Goal: Information Seeking & Learning: Understand process/instructions

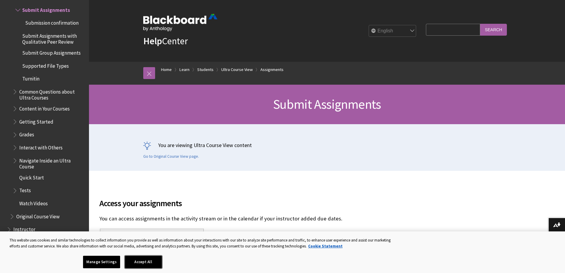
click at [136, 261] on button "Accept All" at bounding box center [143, 261] width 37 height 12
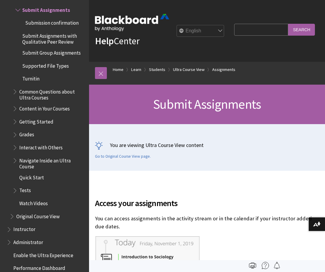
click at [38, 13] on span "Submit Assignments" at bounding box center [46, 9] width 48 height 8
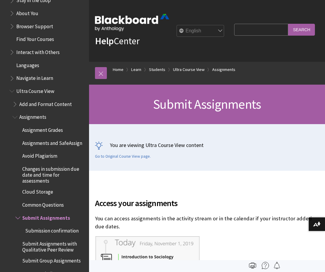
click at [234, 35] on input "Search Query" at bounding box center [261, 30] width 54 height 12
type input "submission"
click at [288, 24] on input "Search" at bounding box center [301, 30] width 27 height 12
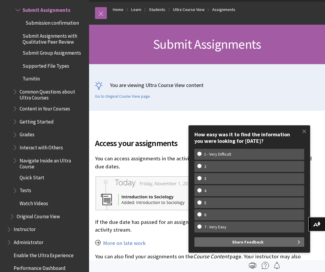
scroll to position [89, 0]
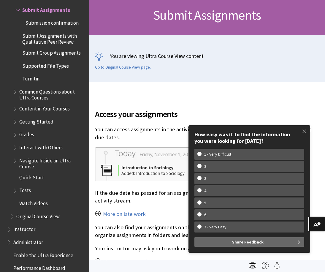
click at [179, 35] on div "Submit Assignments" at bounding box center [207, 15] width 236 height 39
click at [278, 128] on span at bounding box center [304, 131] width 12 height 12
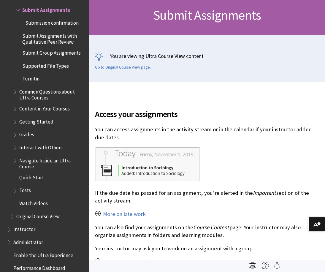
click at [198, 23] on span "Submit Assignments" at bounding box center [207, 15] width 108 height 16
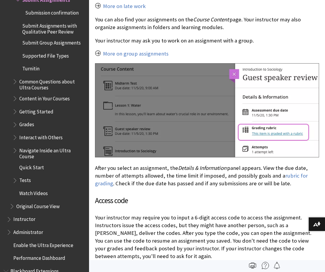
scroll to position [818, 0]
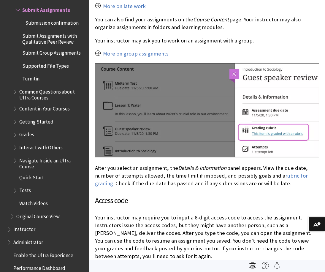
click at [47, 56] on span "Submit Group Assignments" at bounding box center [51, 52] width 58 height 8
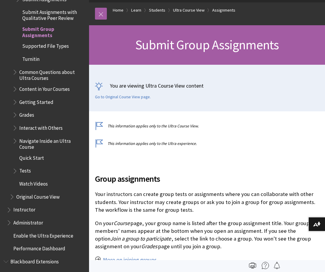
scroll to position [819, 0]
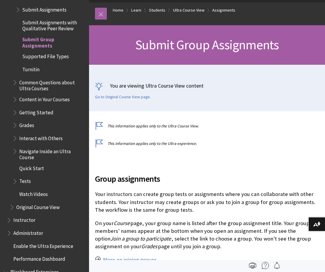
click at [55, 102] on span "Content in Your Courses" at bounding box center [44, 98] width 50 height 8
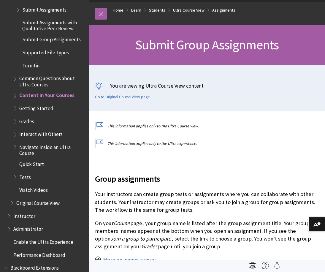
click at [218, 14] on link "Assignments" at bounding box center [223, 10] width 23 height 7
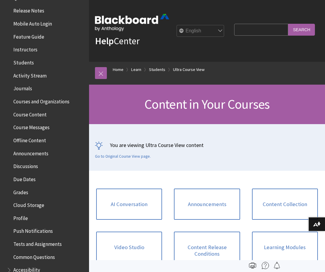
scroll to position [119, 0]
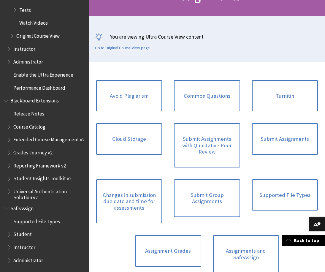
scroll to position [119, 0]
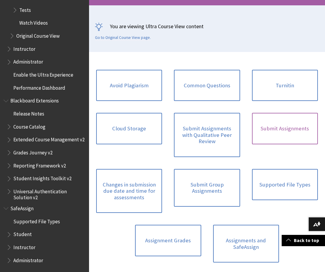
click at [284, 144] on link "Submit Assignments" at bounding box center [285, 128] width 66 height 31
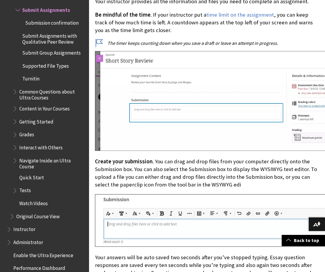
scroll to position [2462, 0]
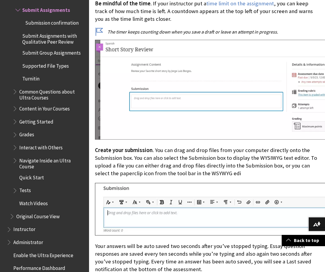
click at [149, 106] on img at bounding box center [228, 89] width 267 height 99
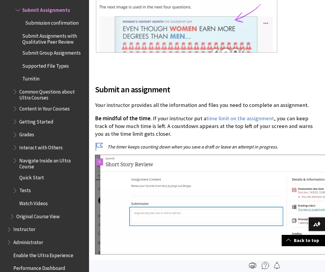
scroll to position [2343, 0]
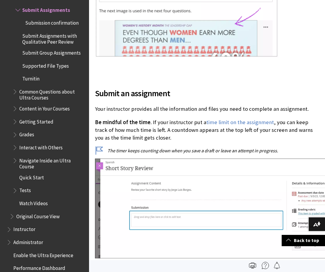
click at [45, 55] on span "Submit Group Assignments" at bounding box center [51, 52] width 58 height 8
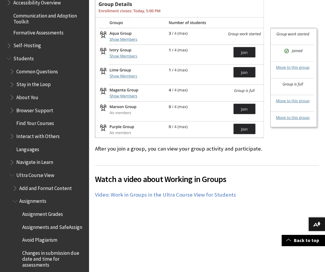
scroll to position [522, 0]
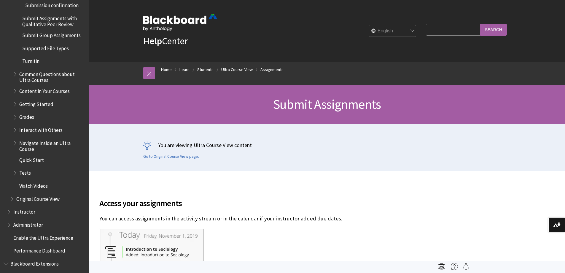
scroll to position [798, 0]
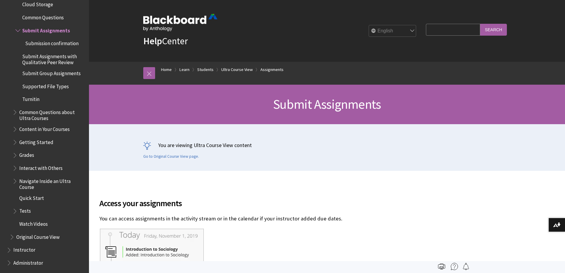
click at [47, 145] on span "Getting Started" at bounding box center [36, 141] width 34 height 8
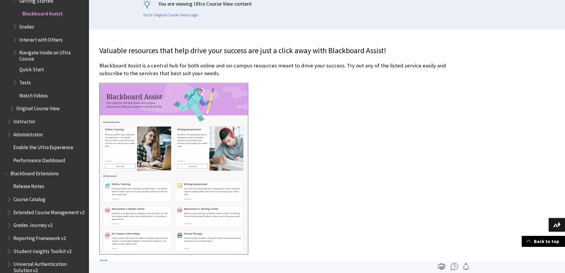
scroll to position [30, 0]
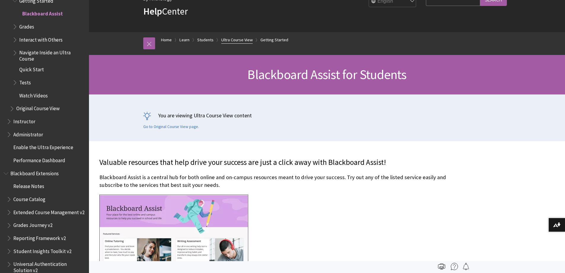
click at [235, 40] on link "Ultra Course View" at bounding box center [236, 39] width 31 height 7
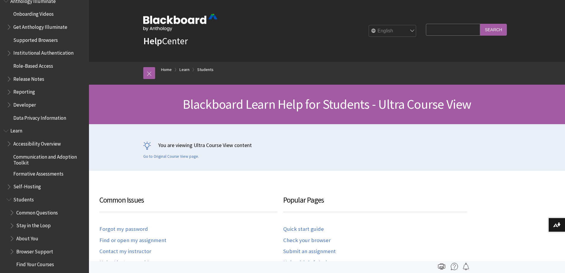
scroll to position [362, 0]
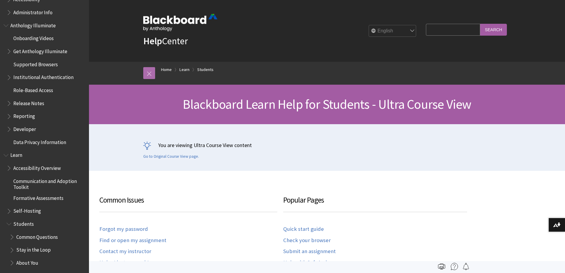
click at [152, 74] on link at bounding box center [149, 73] width 12 height 12
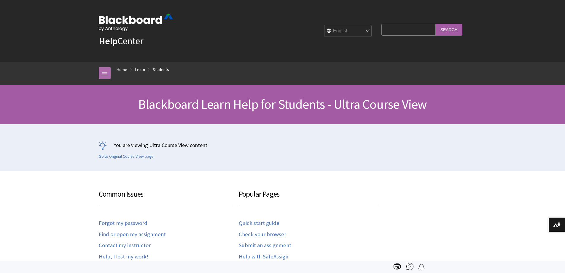
click at [104, 74] on link at bounding box center [105, 73] width 12 height 12
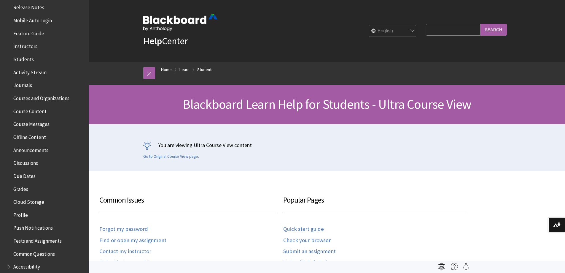
scroll to position [0, 0]
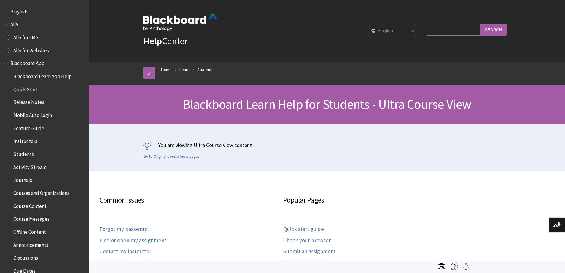
click at [41, 192] on span "Courses and Organizations" at bounding box center [41, 192] width 56 height 8
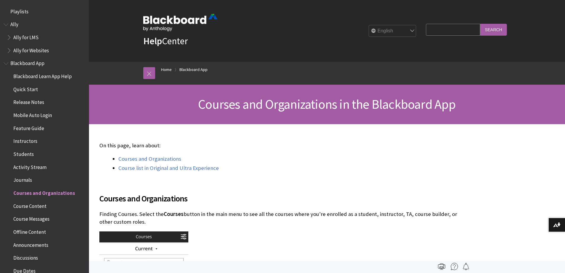
scroll to position [179, 0]
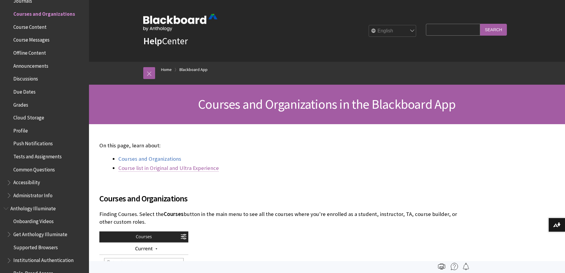
click at [154, 168] on link "Course list in Original and Ultra Experience" at bounding box center [168, 167] width 101 height 7
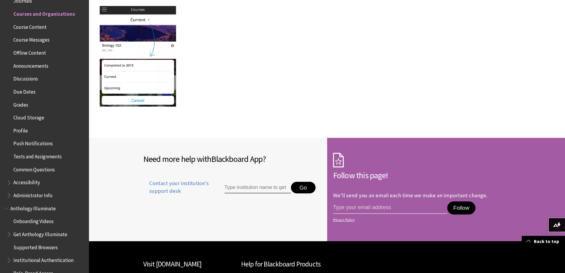
scroll to position [1066, 0]
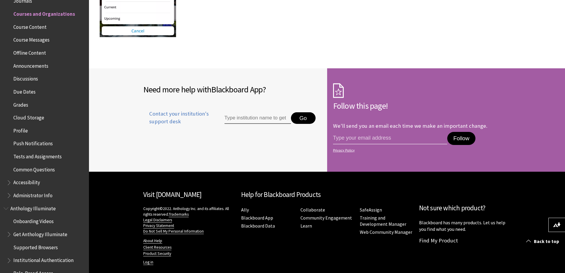
drag, startPoint x: 89, startPoint y: 67, endPoint x: 89, endPoint y: 64, distance: 3.3
click at [89, 68] on div "Need more help with Blackboard App ? Contact your institution's support desk Go" at bounding box center [208, 114] width 238 height 93
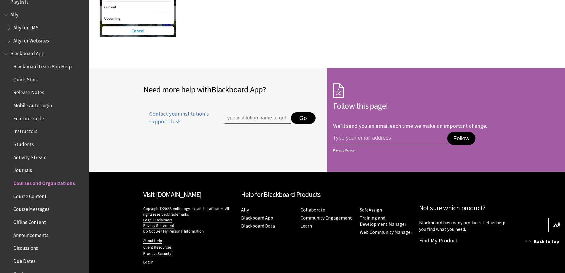
scroll to position [0, 0]
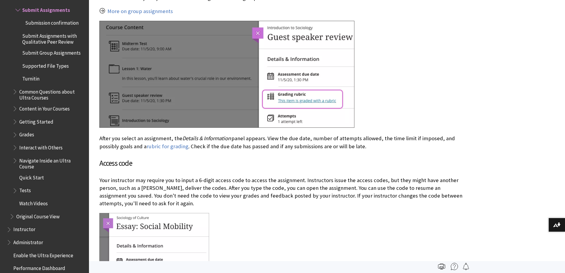
scroll to position [326, 0]
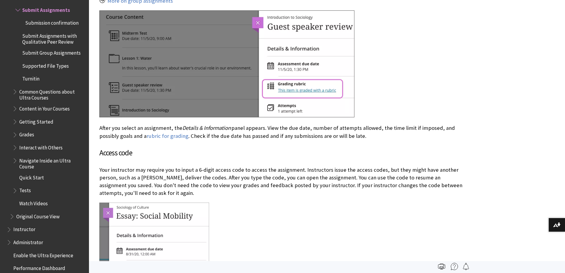
click at [55, 13] on span "Submit Assignments" at bounding box center [46, 9] width 48 height 8
click at [62, 56] on span "Submit Group Assignments" at bounding box center [51, 52] width 58 height 8
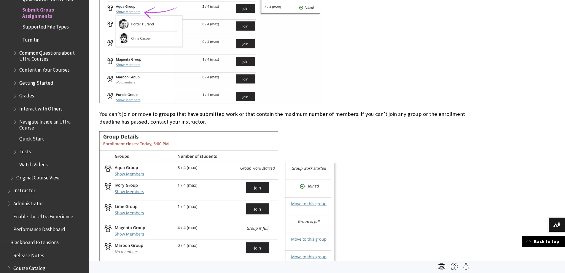
scroll to position [1583, 0]
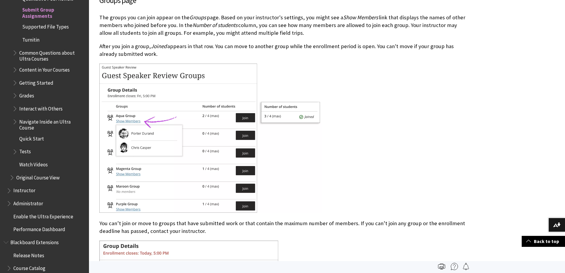
click at [37, 127] on span "Navigate Inside an Ultra Course" at bounding box center [52, 124] width 66 height 14
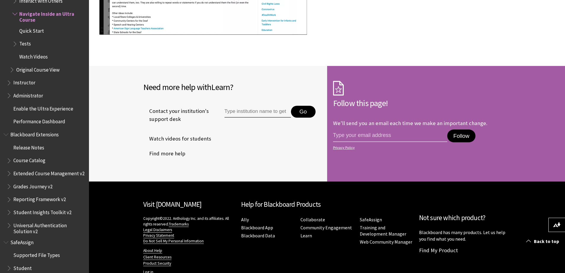
scroll to position [2130, 0]
